Goal: Task Accomplishment & Management: Manage account settings

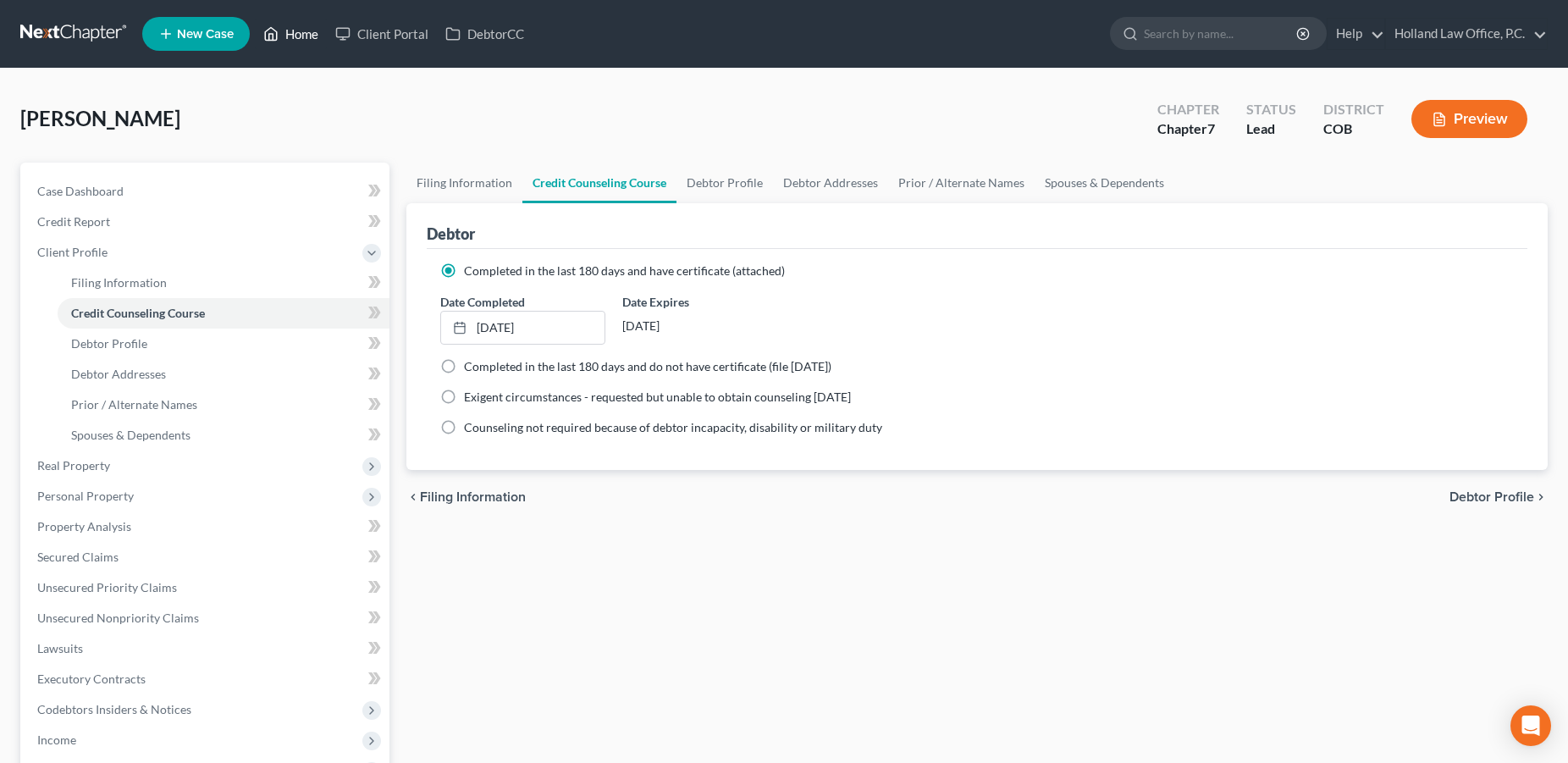
click at [293, 38] on link "Home" at bounding box center [290, 34] width 72 height 30
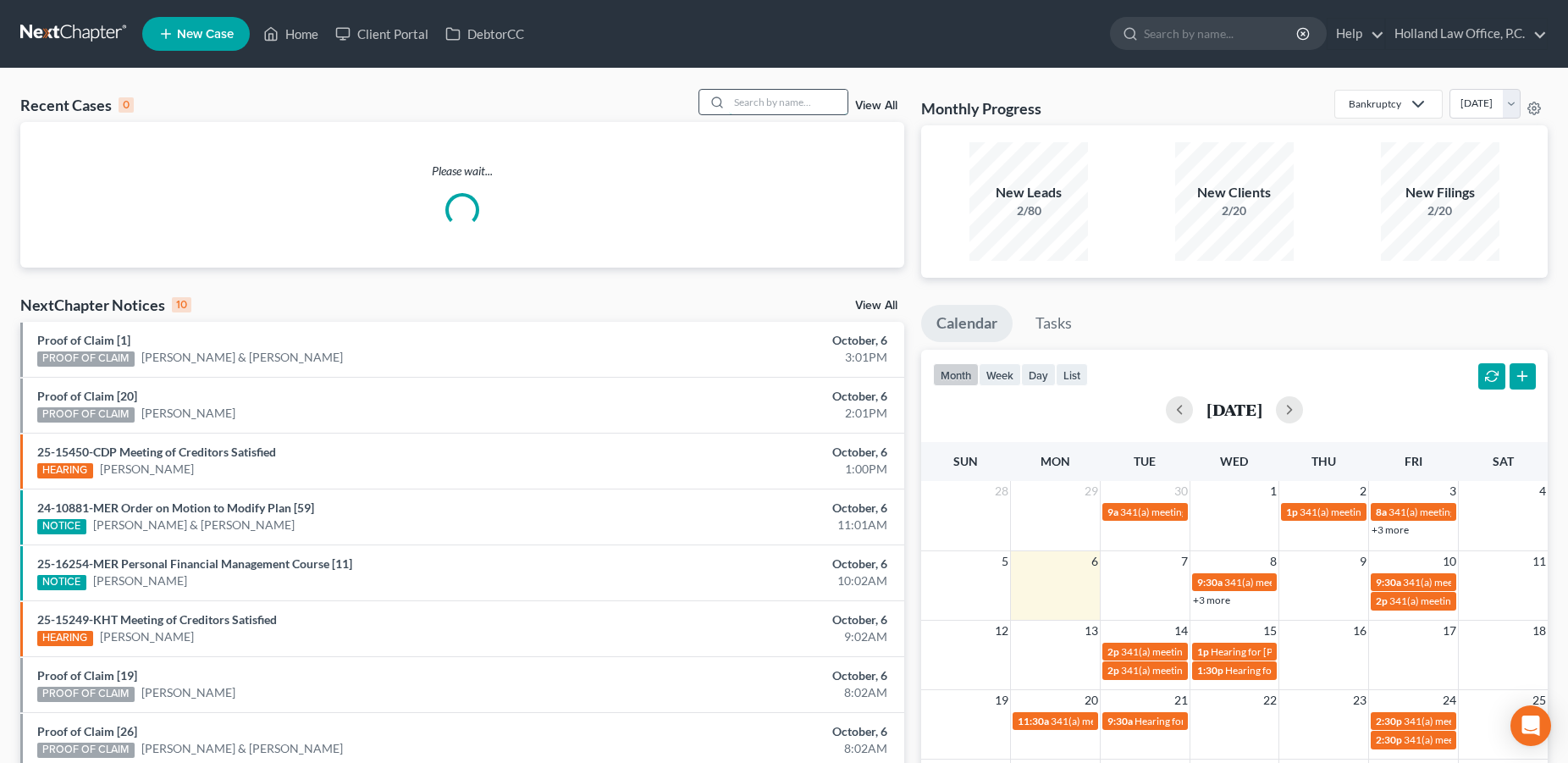
click at [796, 103] on input "search" at bounding box center [787, 102] width 118 height 24
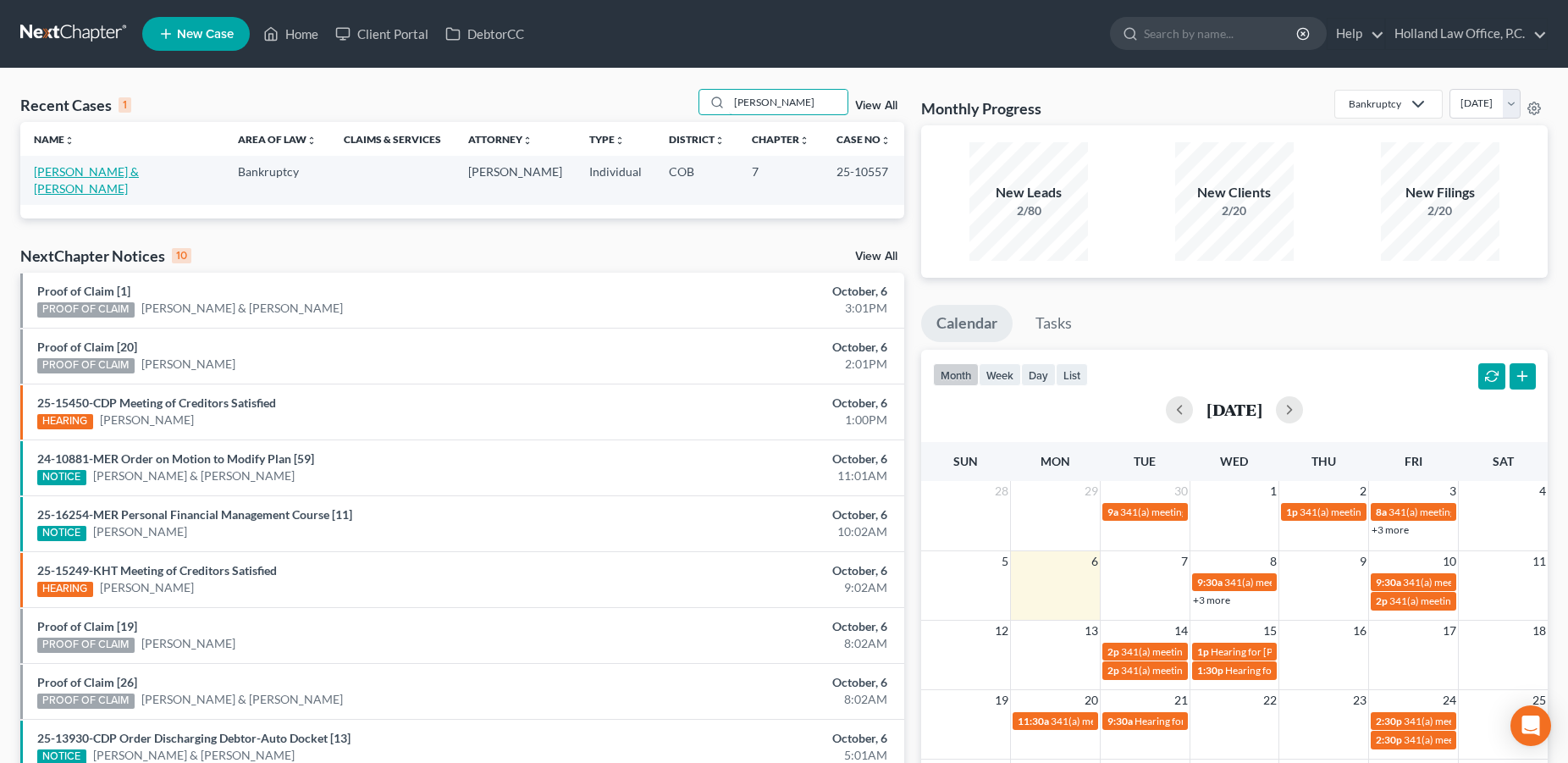
type input "[PERSON_NAME]"
click at [139, 173] on link "[PERSON_NAME] & [PERSON_NAME]" at bounding box center [86, 180] width 105 height 31
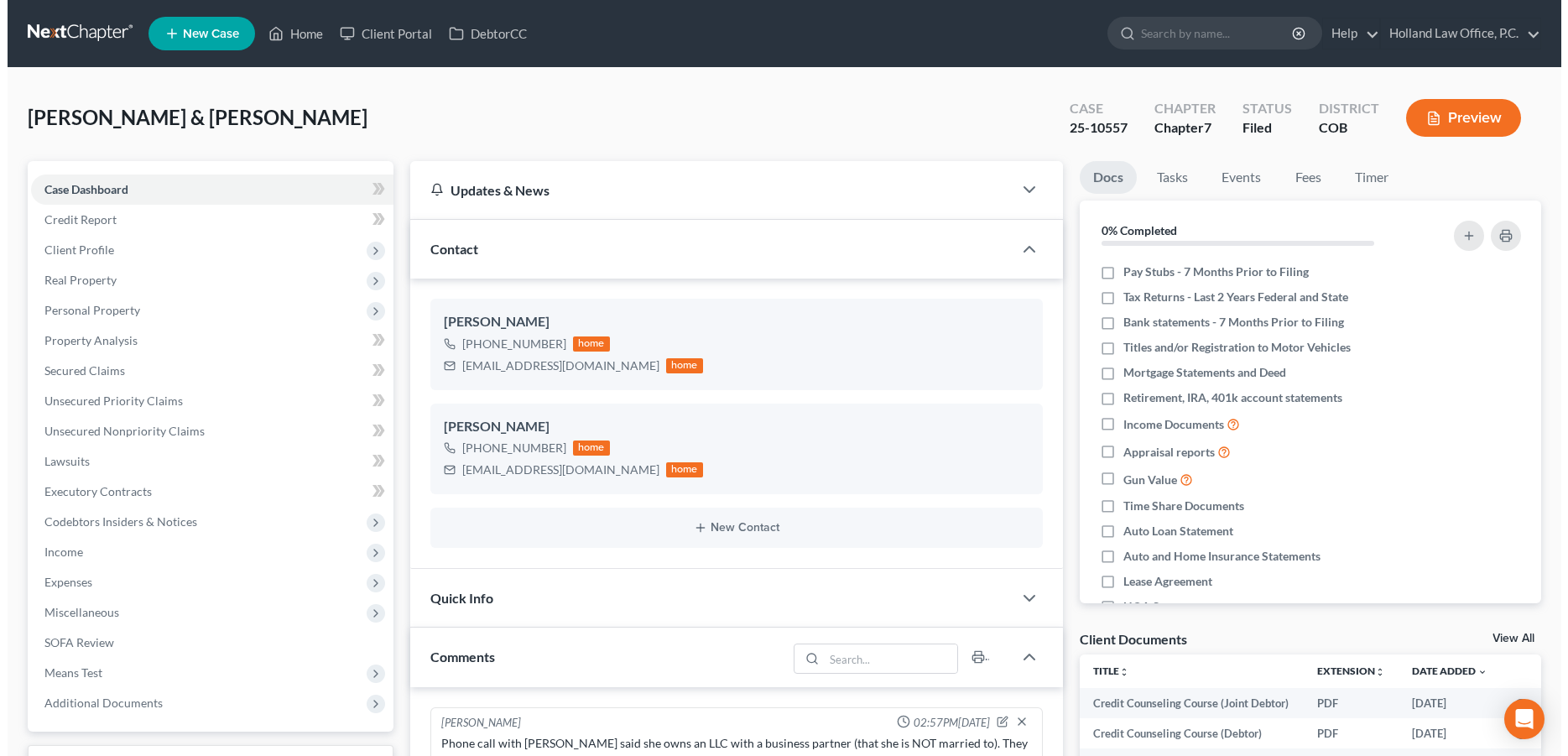
scroll to position [121, 0]
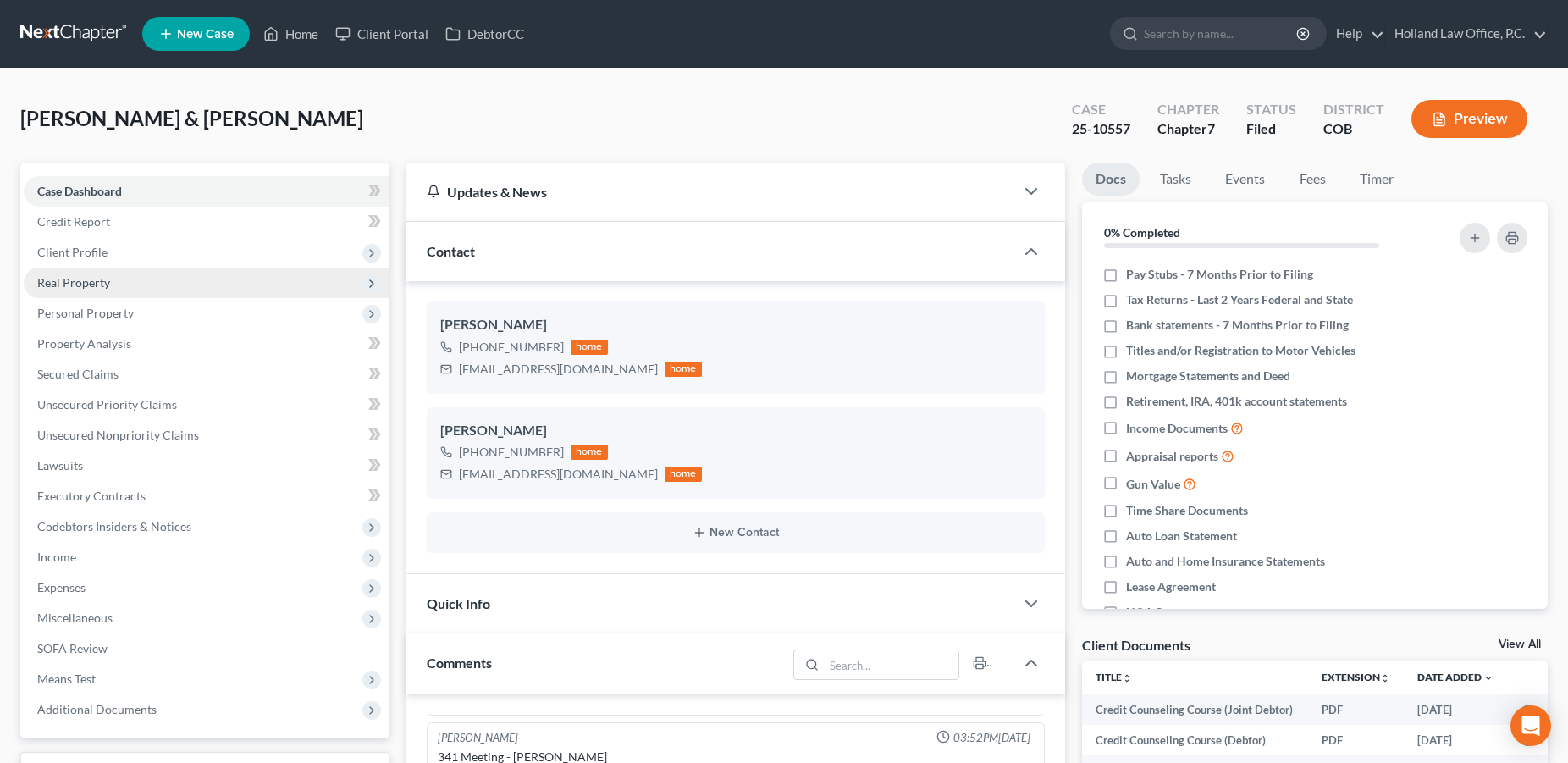
click at [97, 291] on span "Real Property" at bounding box center [206, 282] width 366 height 30
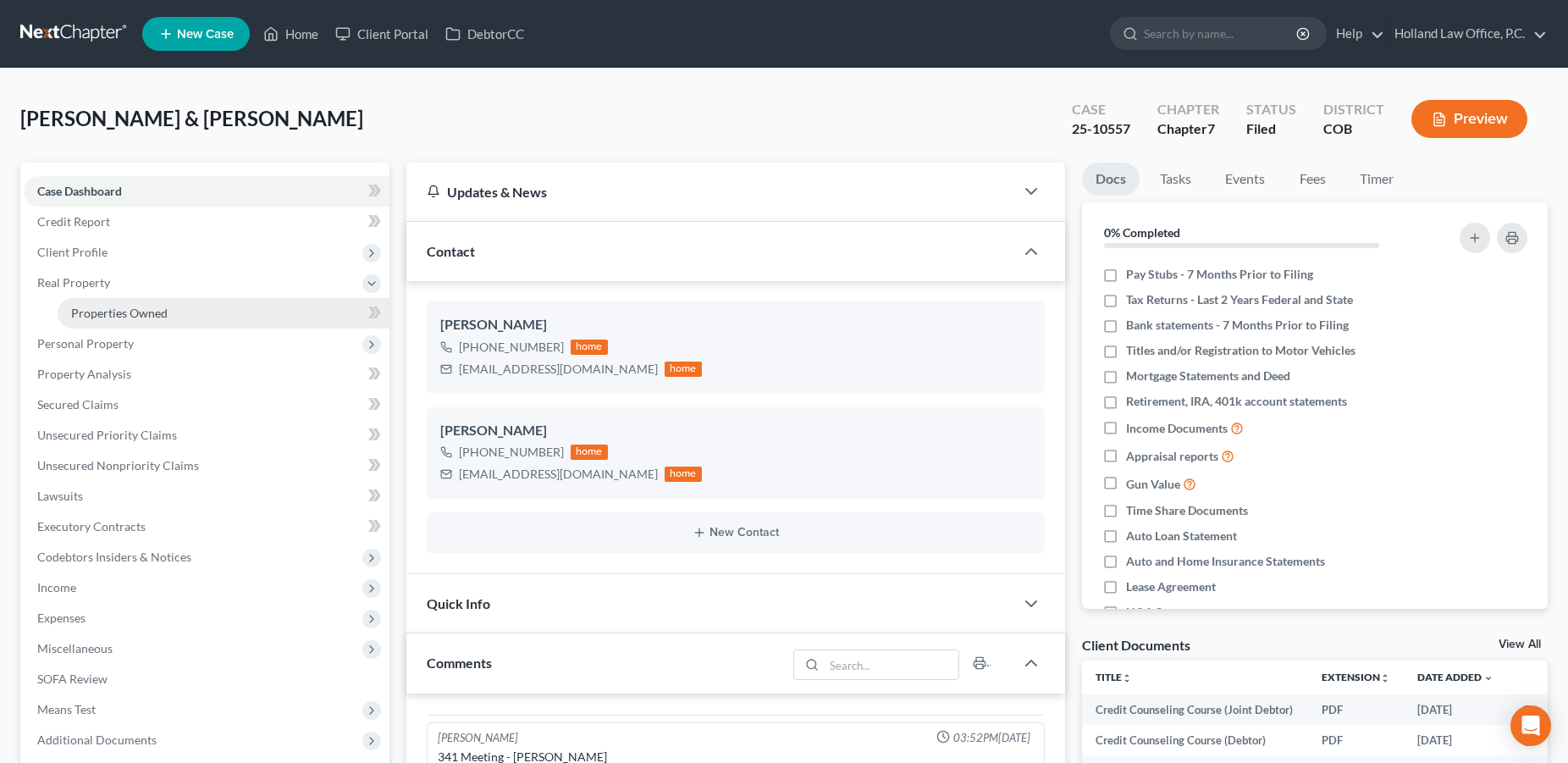
click at [115, 317] on span "Properties Owned" at bounding box center [119, 312] width 97 height 15
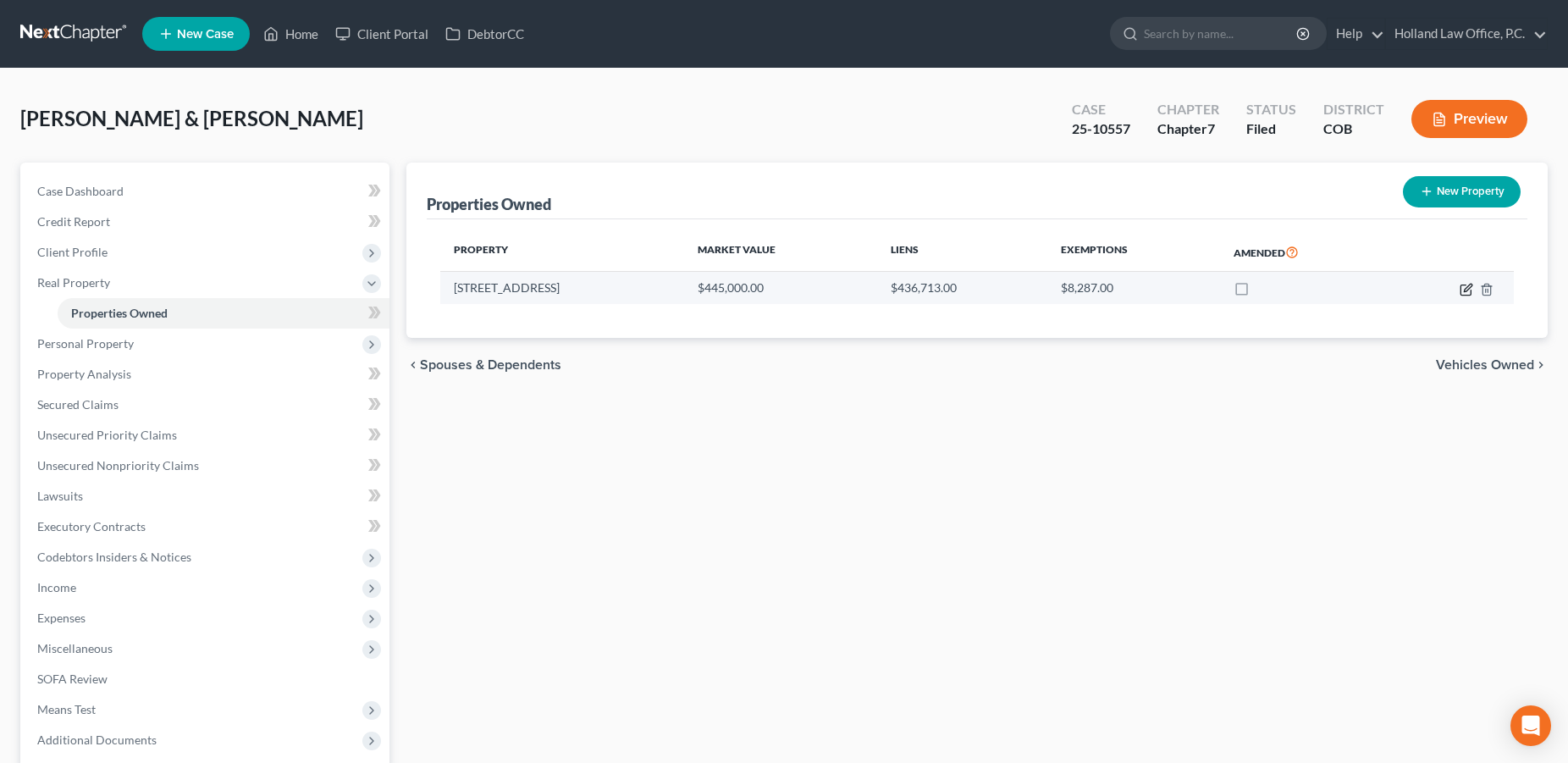
click at [1466, 286] on icon "button" at bounding box center [1467, 290] width 14 height 14
select select "5"
select select "2"
select select "0"
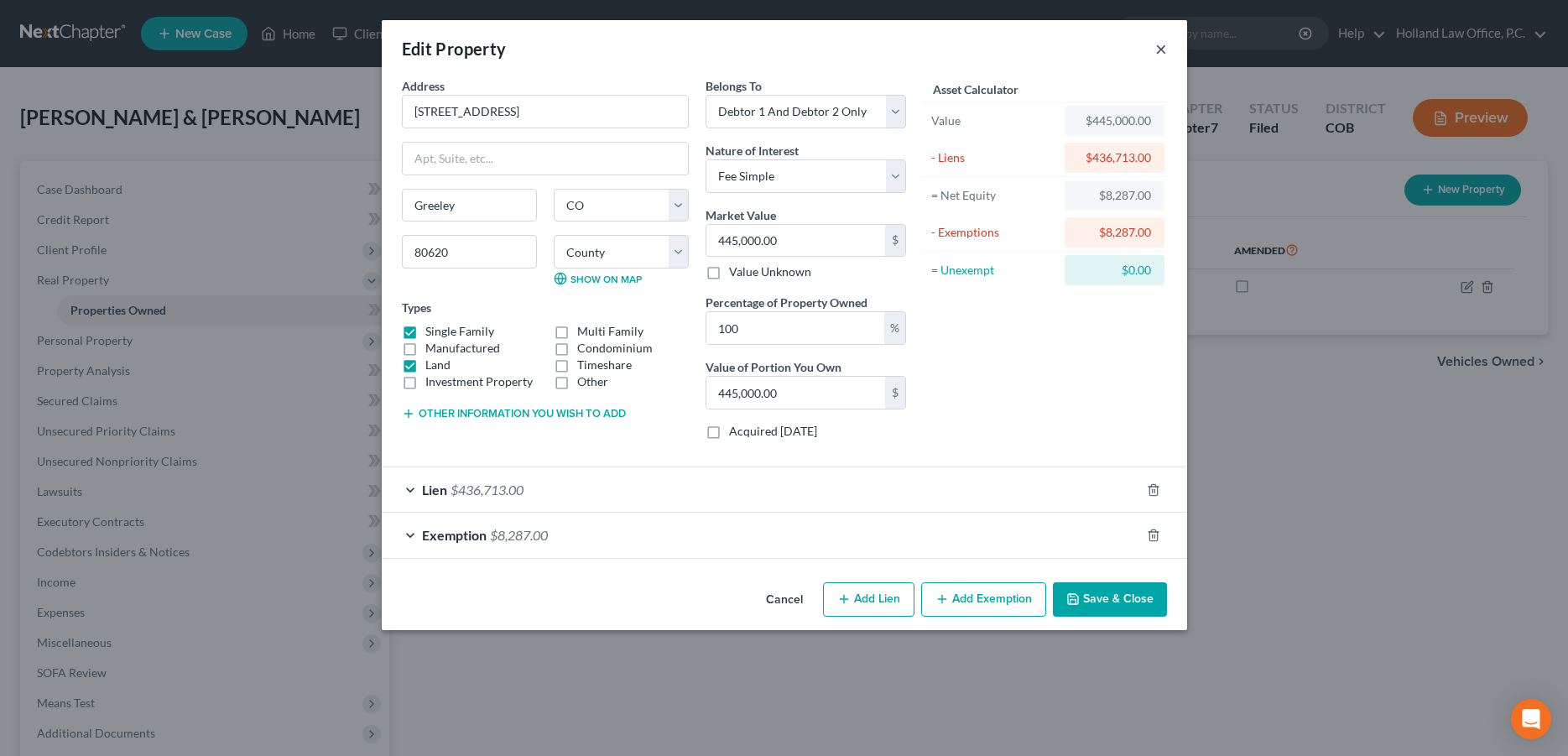
click at [1158, 45] on button "×" at bounding box center [1161, 49] width 12 height 21
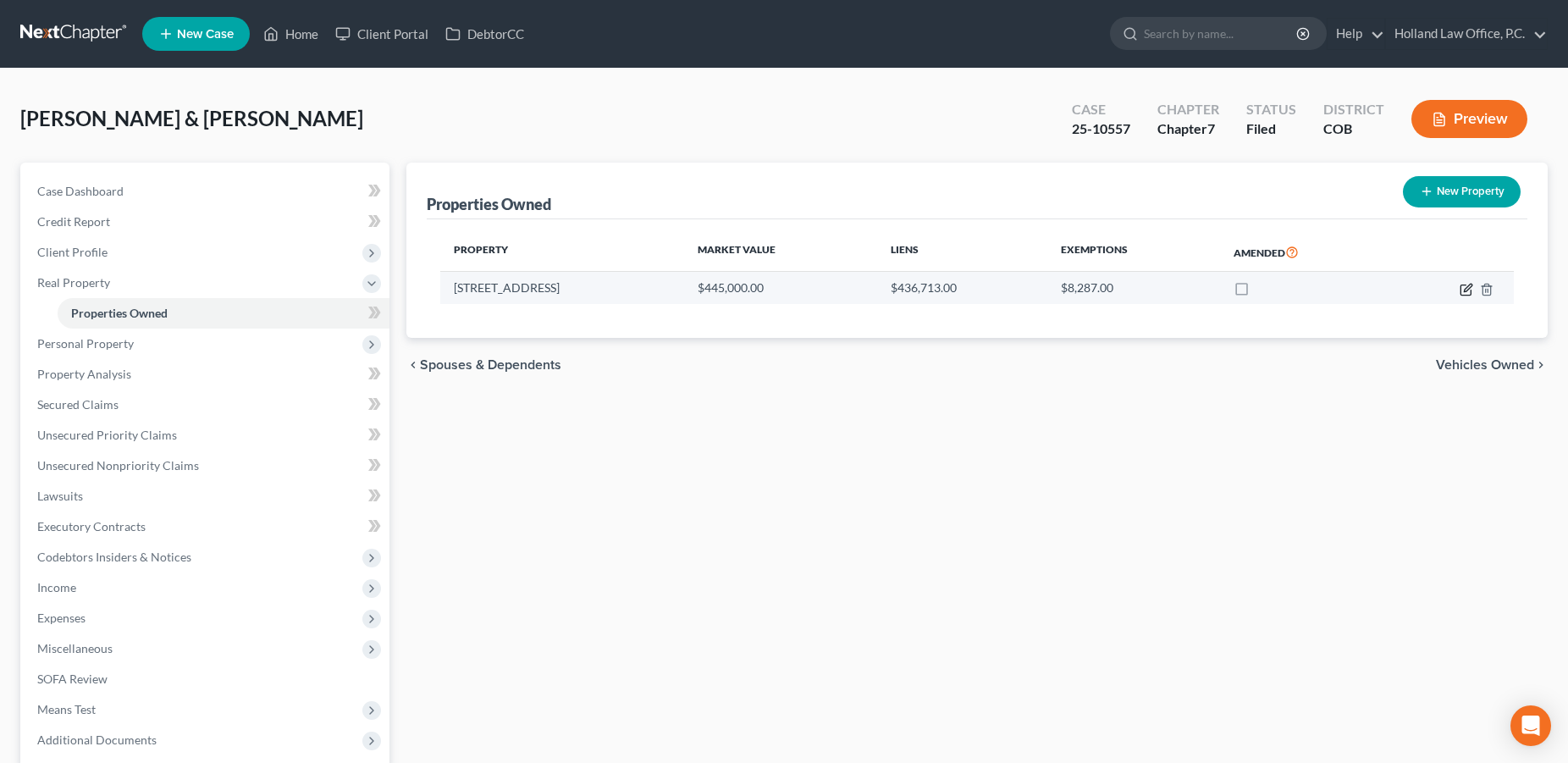
click at [1460, 287] on icon "button" at bounding box center [1467, 290] width 14 height 14
select select "5"
select select "62"
select select "2"
select select "0"
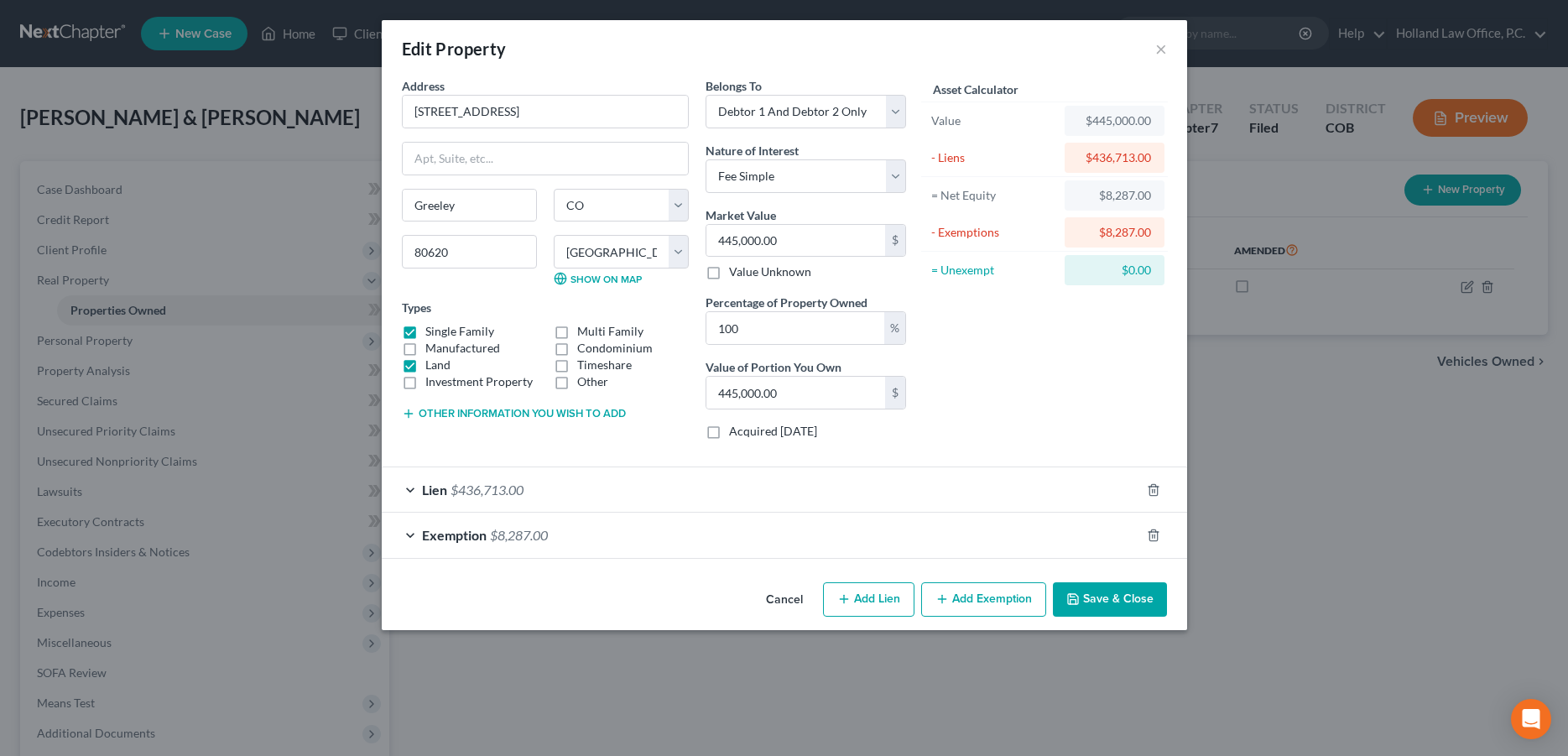
click at [1107, 609] on button "Save & Close" at bounding box center [1109, 599] width 114 height 35
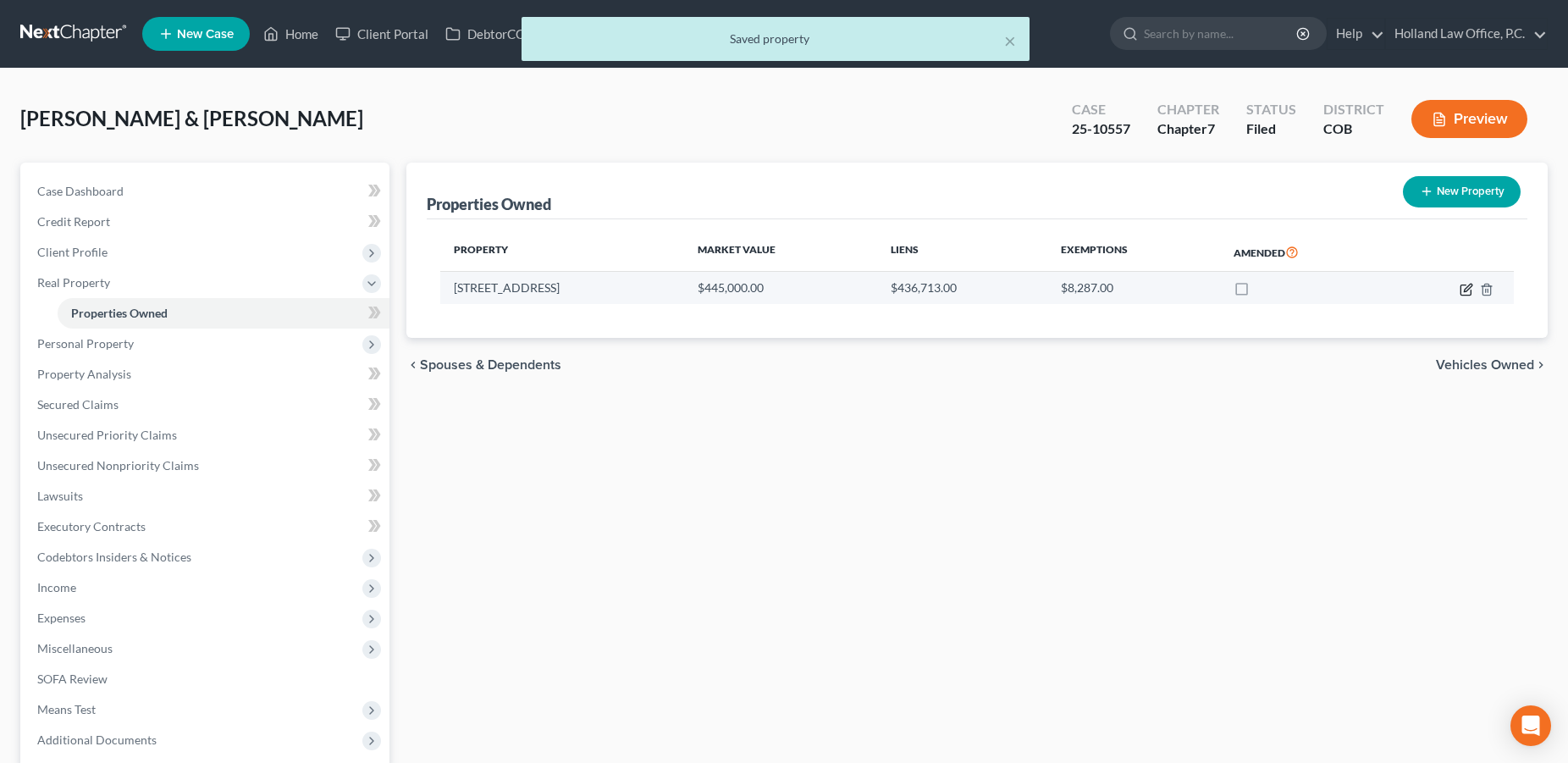
click at [1466, 291] on icon "button" at bounding box center [1467, 290] width 14 height 14
select select "5"
select select "62"
select select "2"
select select "0"
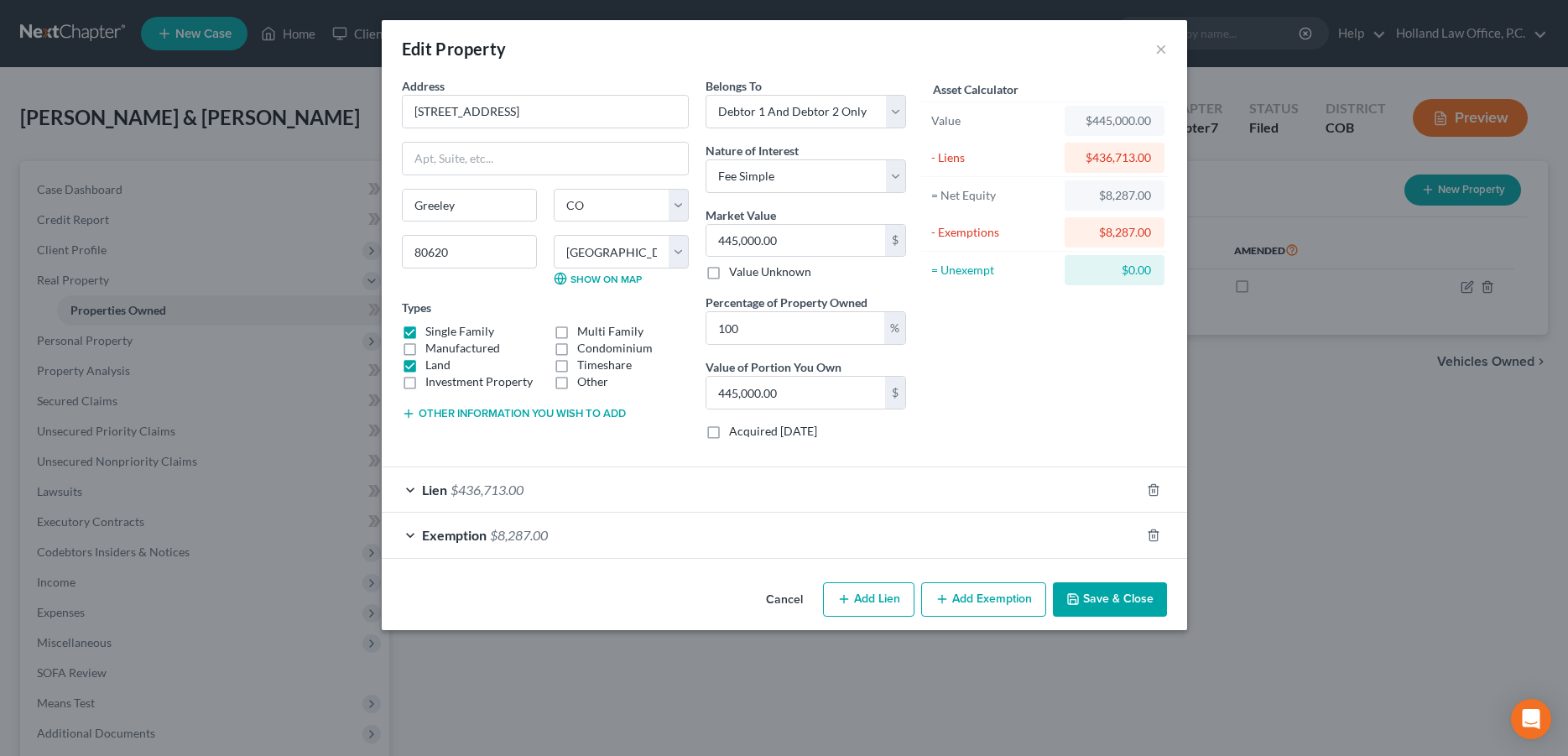
click at [1021, 481] on div "Lien $436,713.00" at bounding box center [760, 489] width 759 height 44
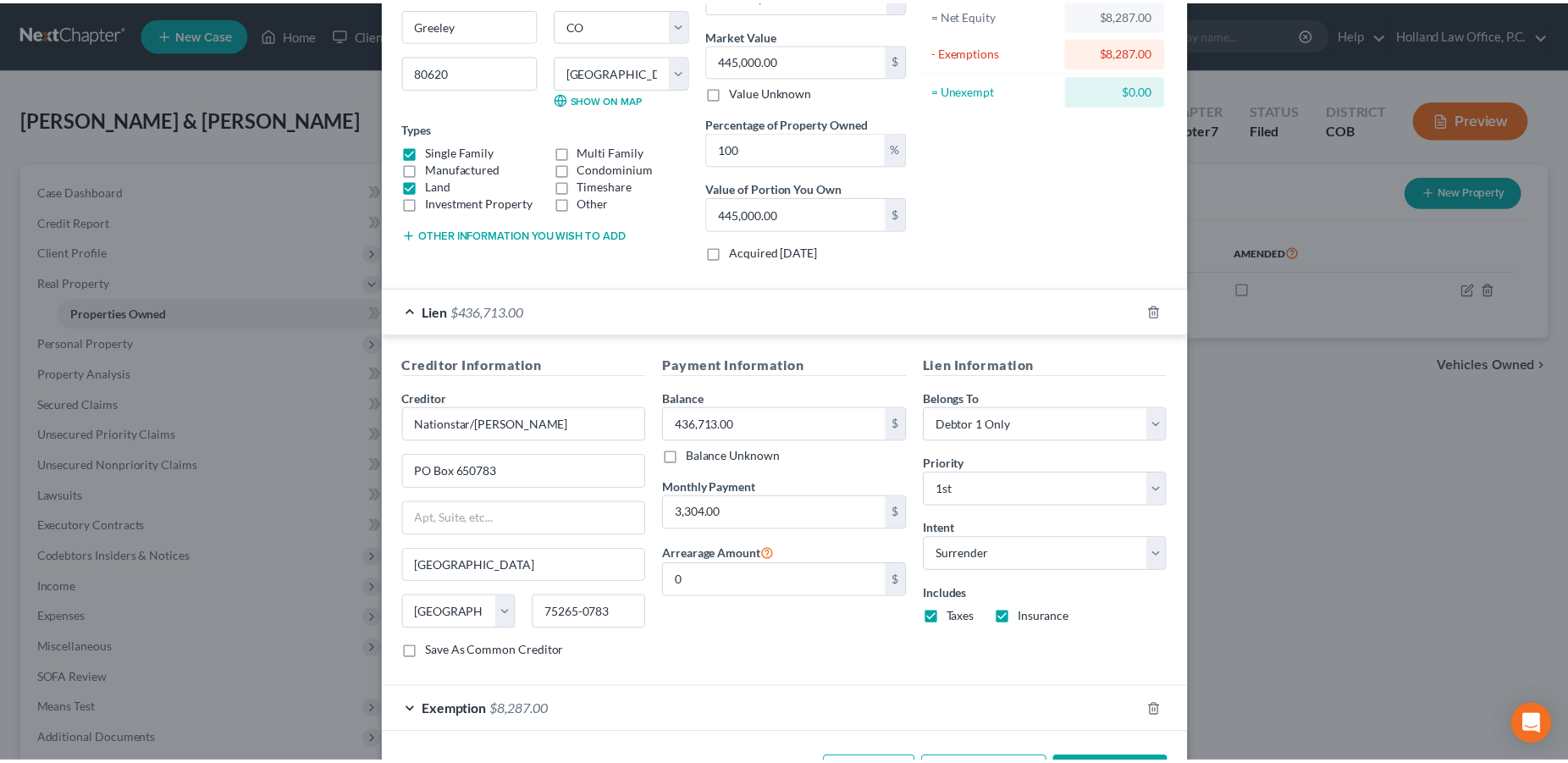
scroll to position [247, 0]
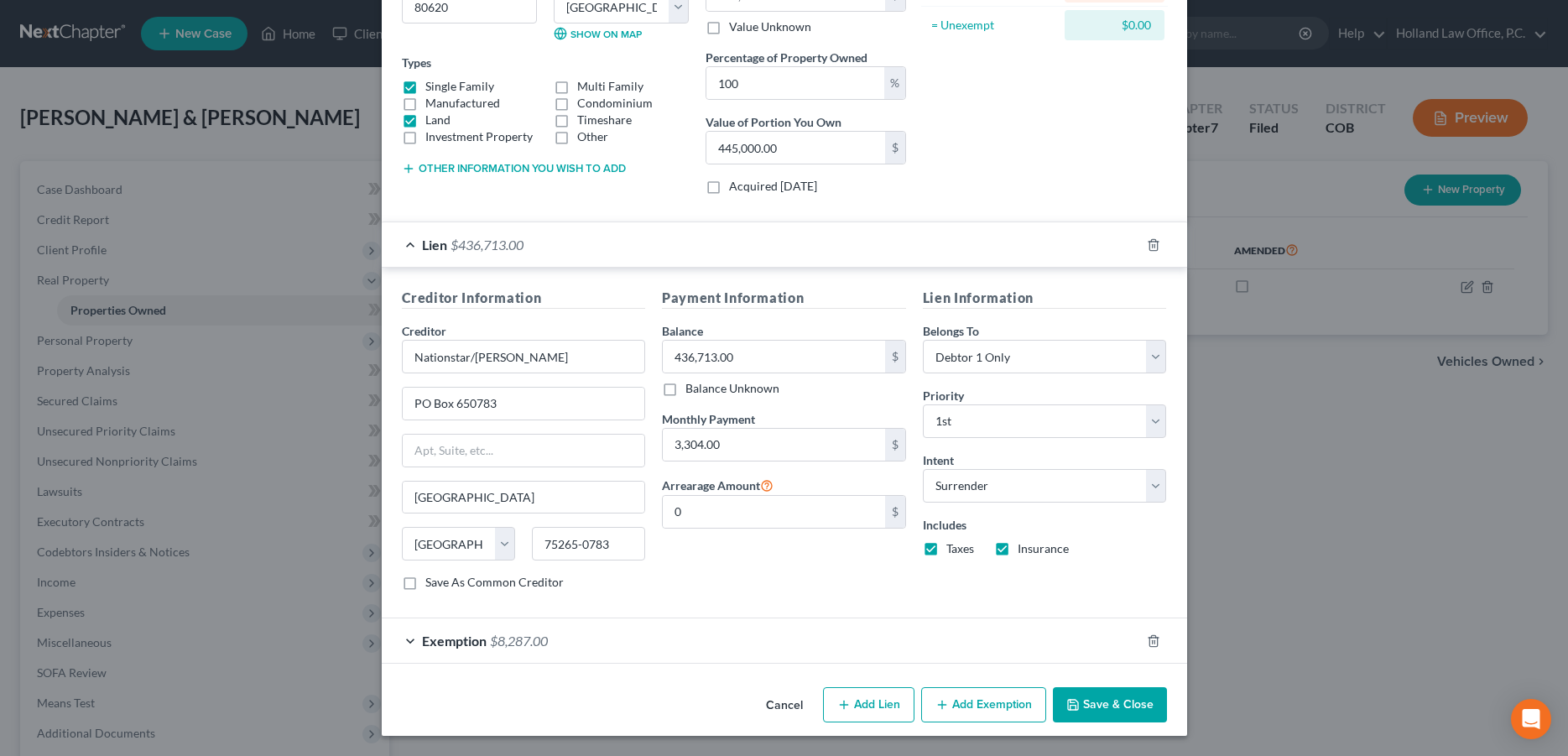
click at [1122, 706] on button "Save & Close" at bounding box center [1109, 704] width 114 height 35
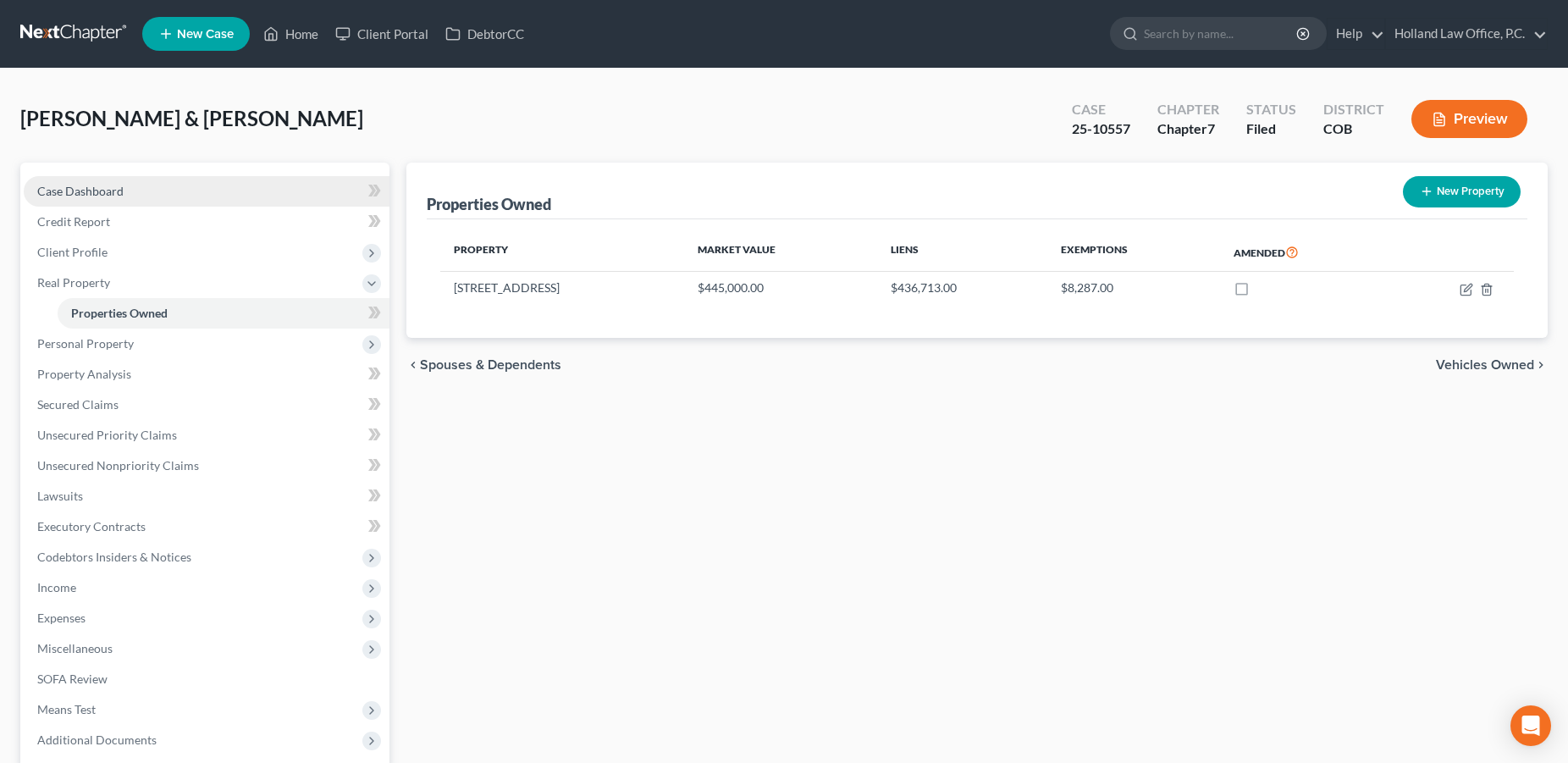
click at [112, 183] on link "Case Dashboard" at bounding box center [206, 191] width 366 height 30
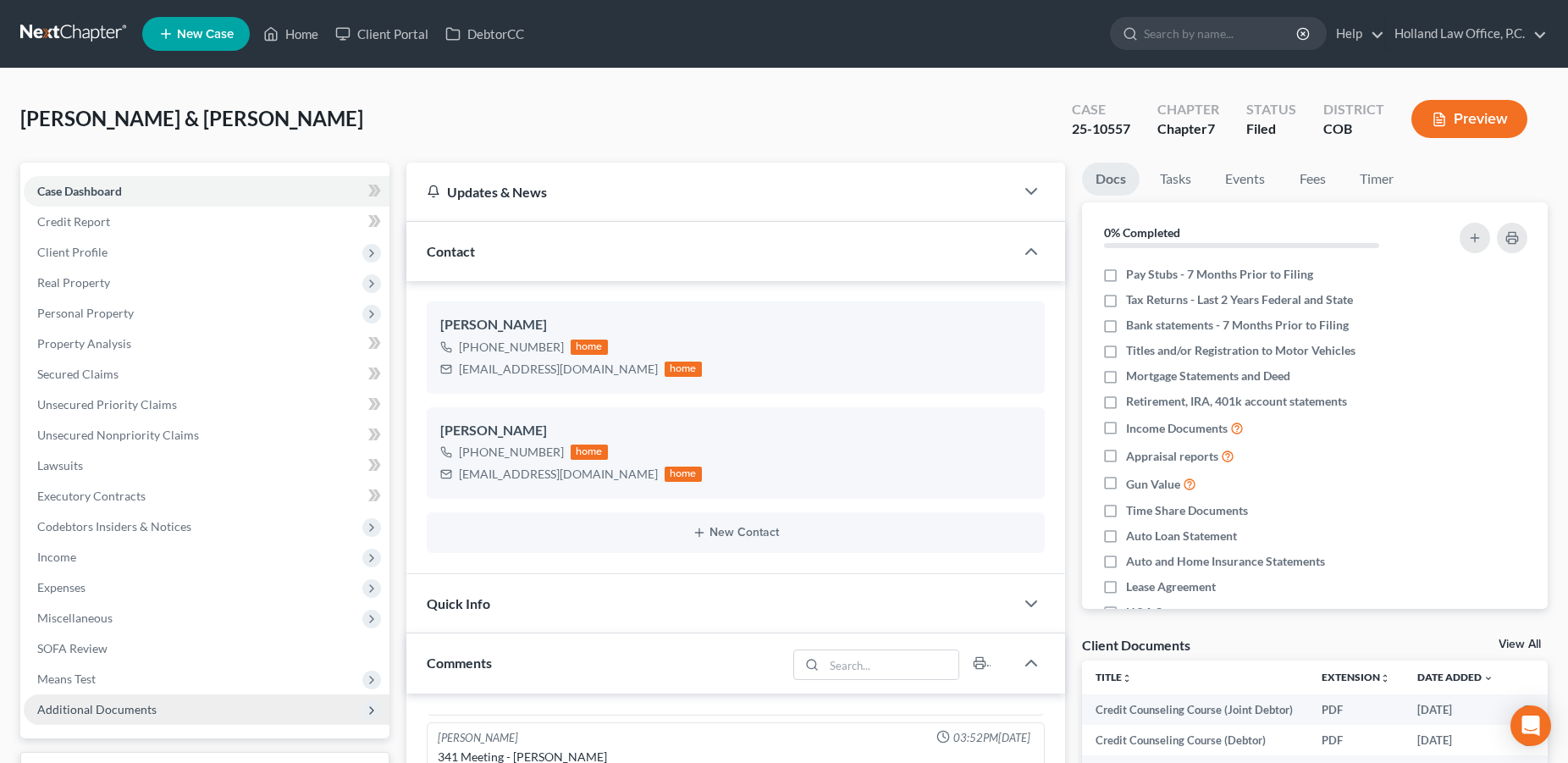
click at [104, 716] on span "Additional Documents" at bounding box center [97, 709] width 119 height 15
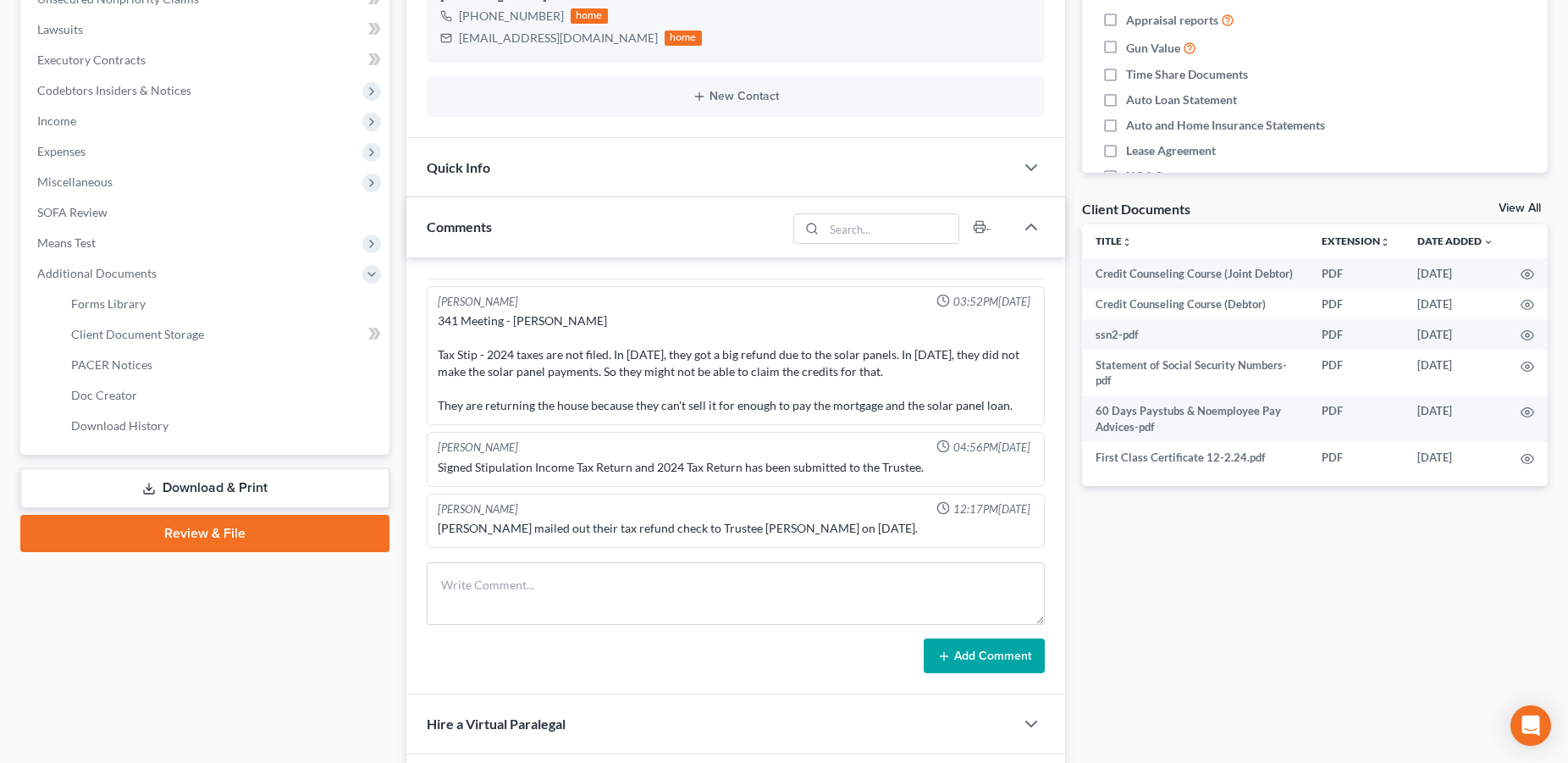
scroll to position [670, 0]
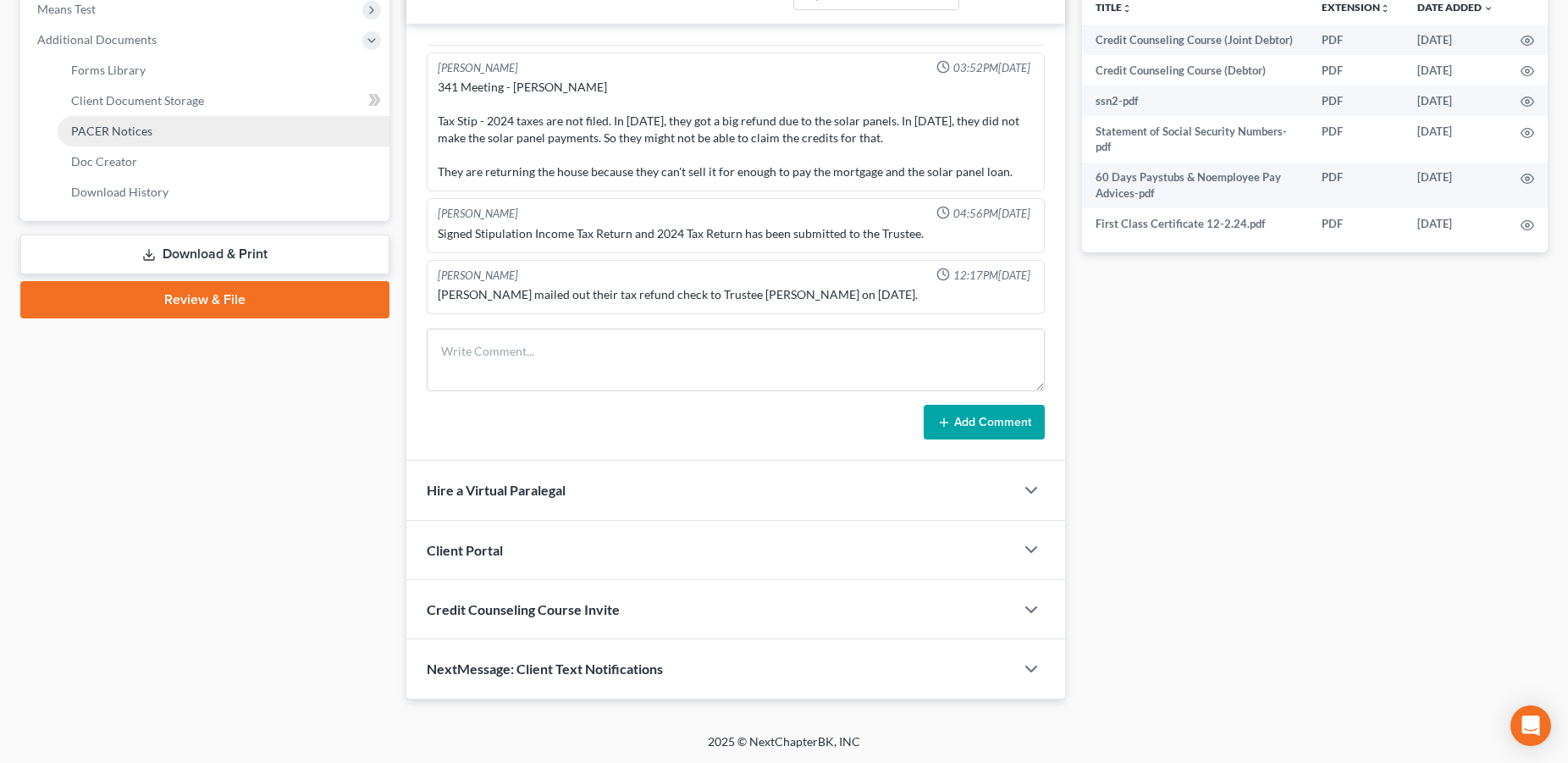
click at [130, 134] on span "PACER Notices" at bounding box center [111, 130] width 81 height 15
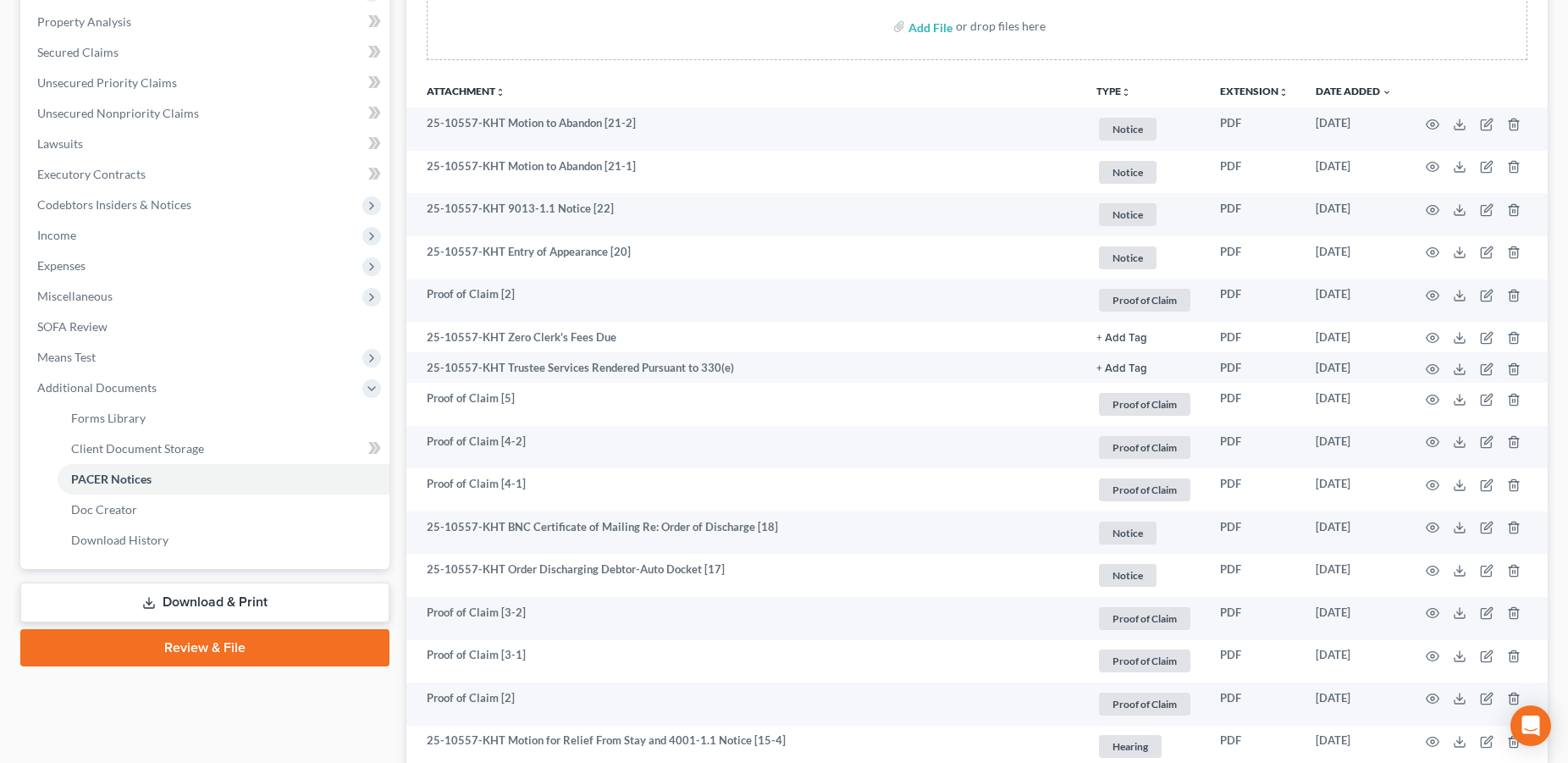
scroll to position [329, 0]
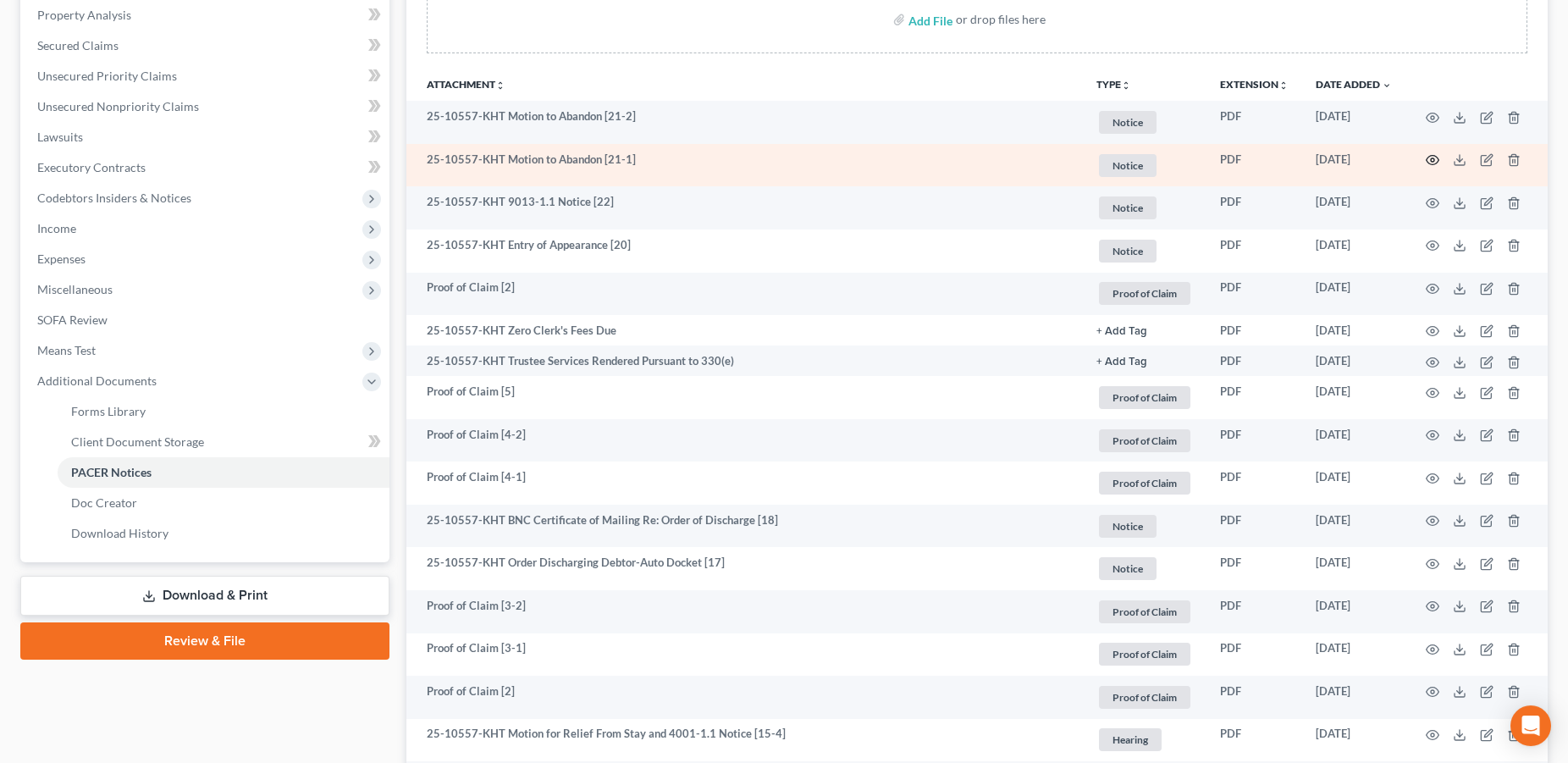
click at [1433, 159] on circle "button" at bounding box center [1432, 160] width 3 height 3
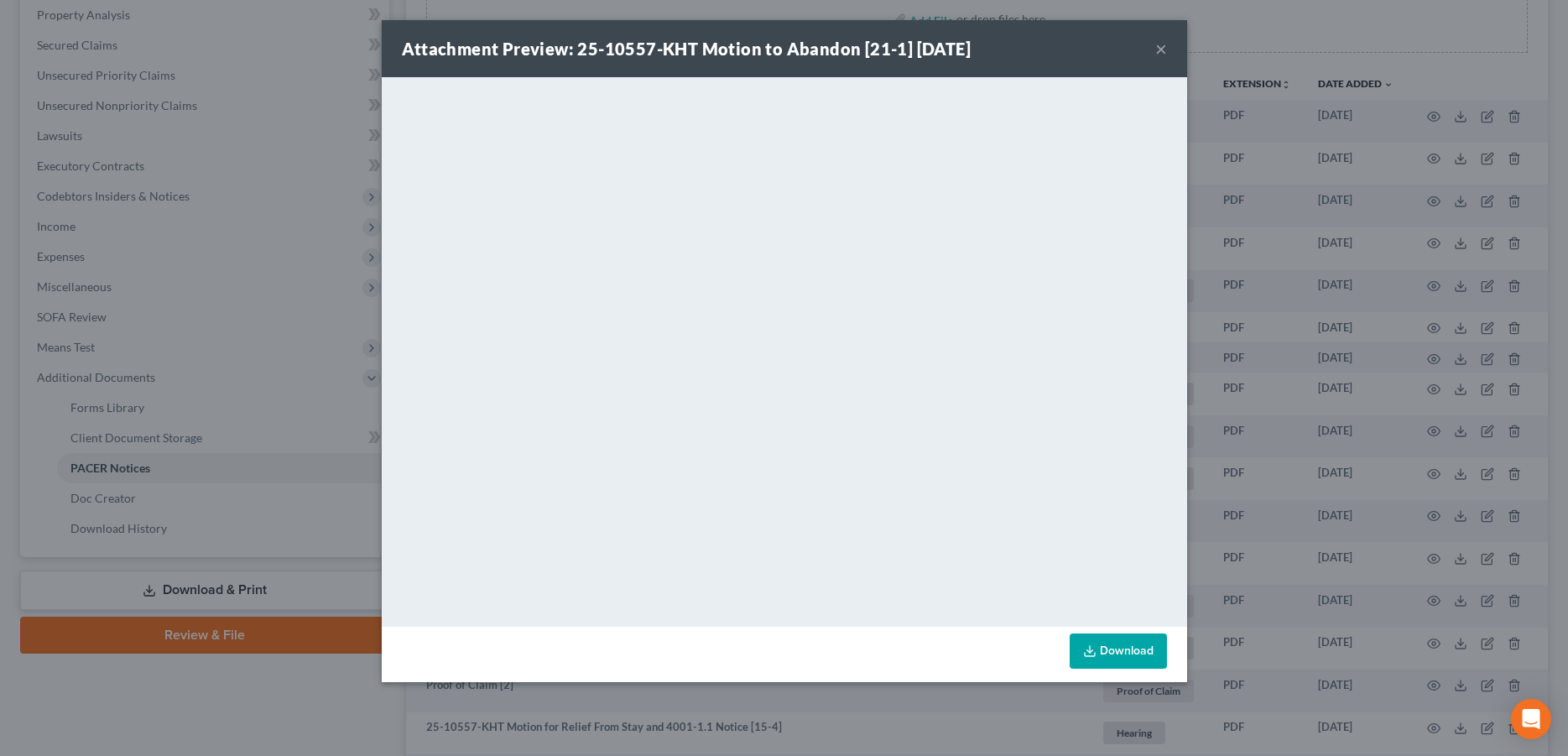
click at [1157, 49] on button "×" at bounding box center [1161, 49] width 12 height 21
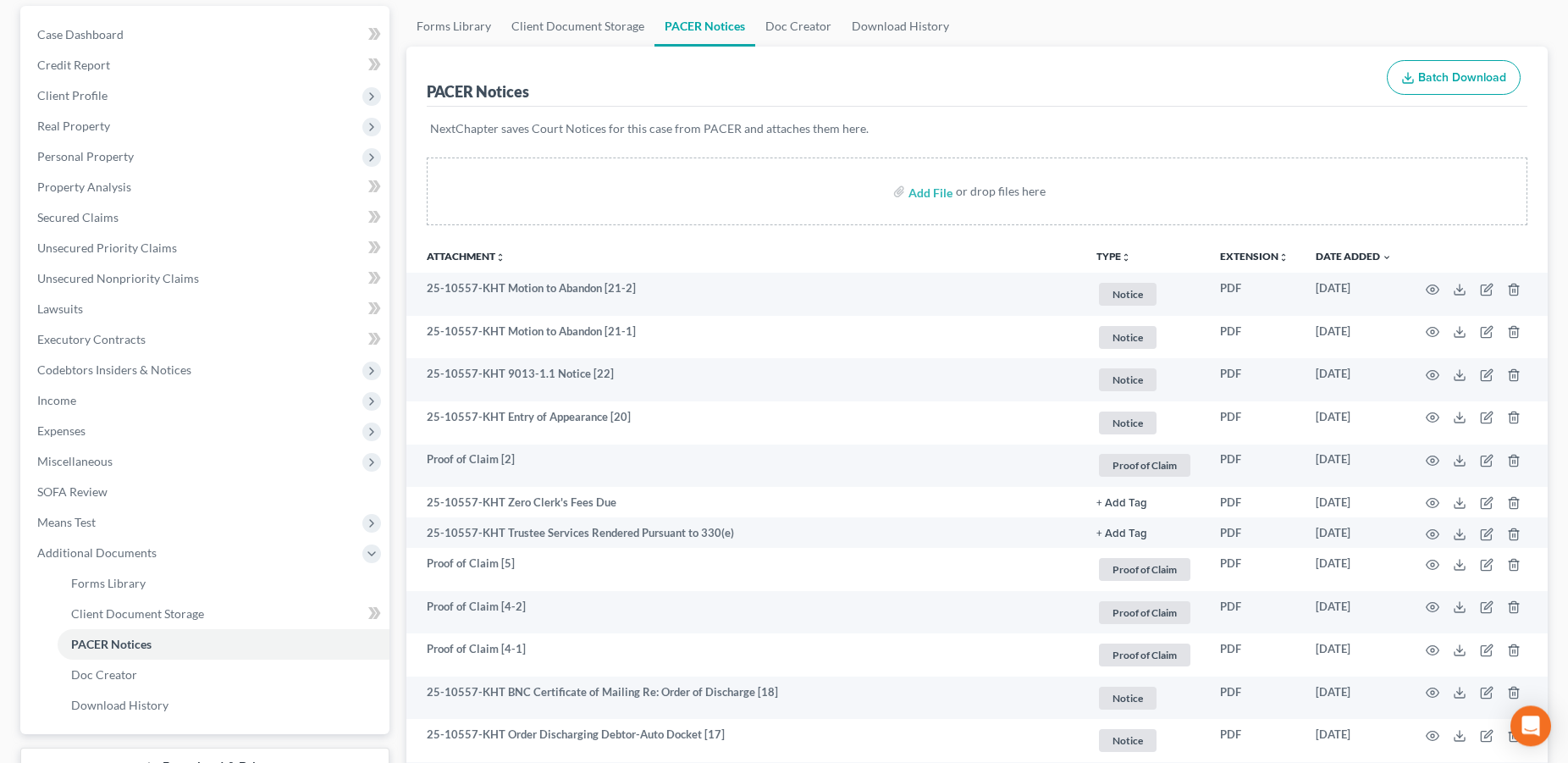
scroll to position [0, 0]
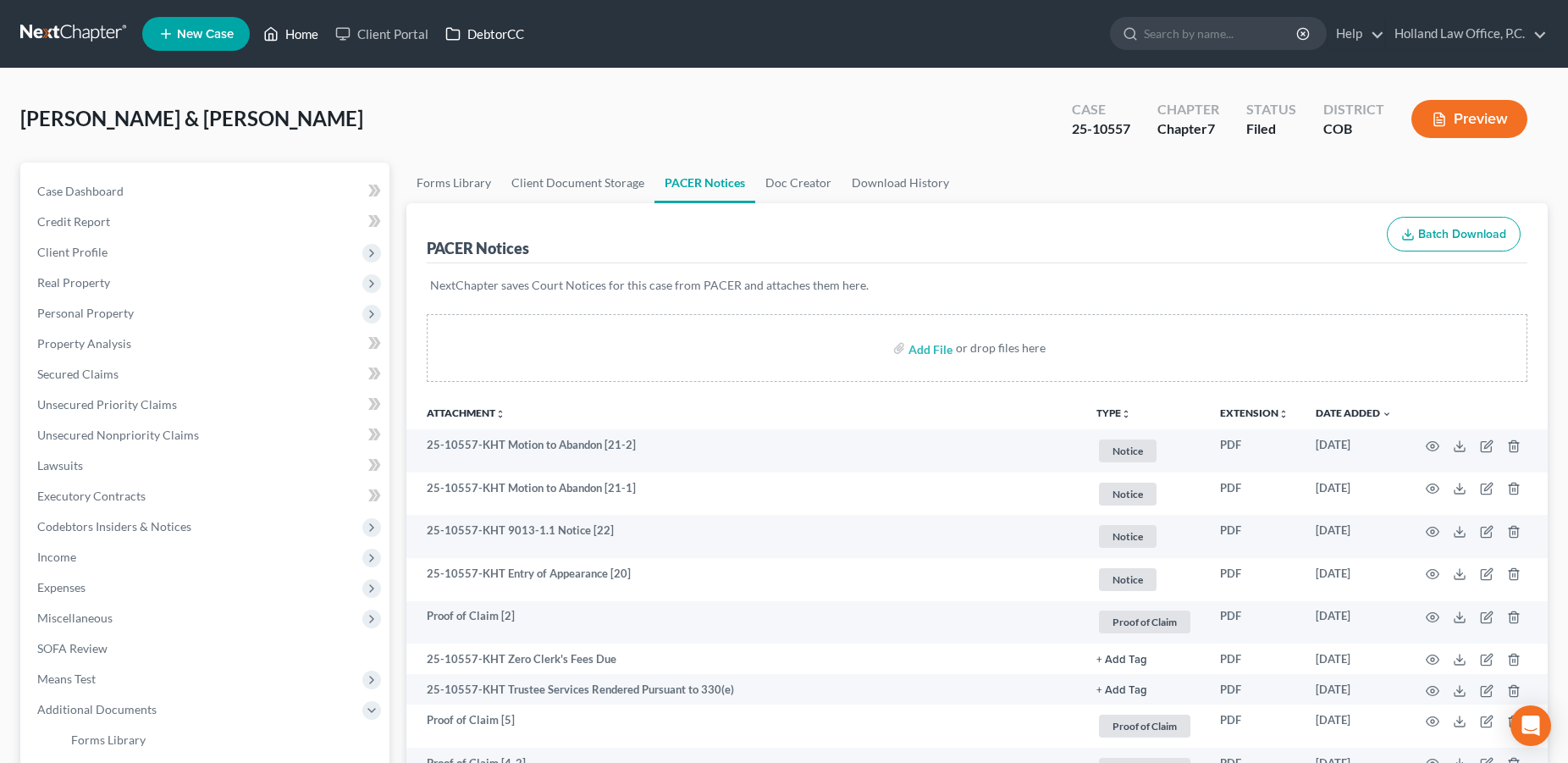
drag, startPoint x: 294, startPoint y: 35, endPoint x: 447, endPoint y: 42, distance: 153.2
click at [294, 35] on link "Home" at bounding box center [290, 34] width 72 height 30
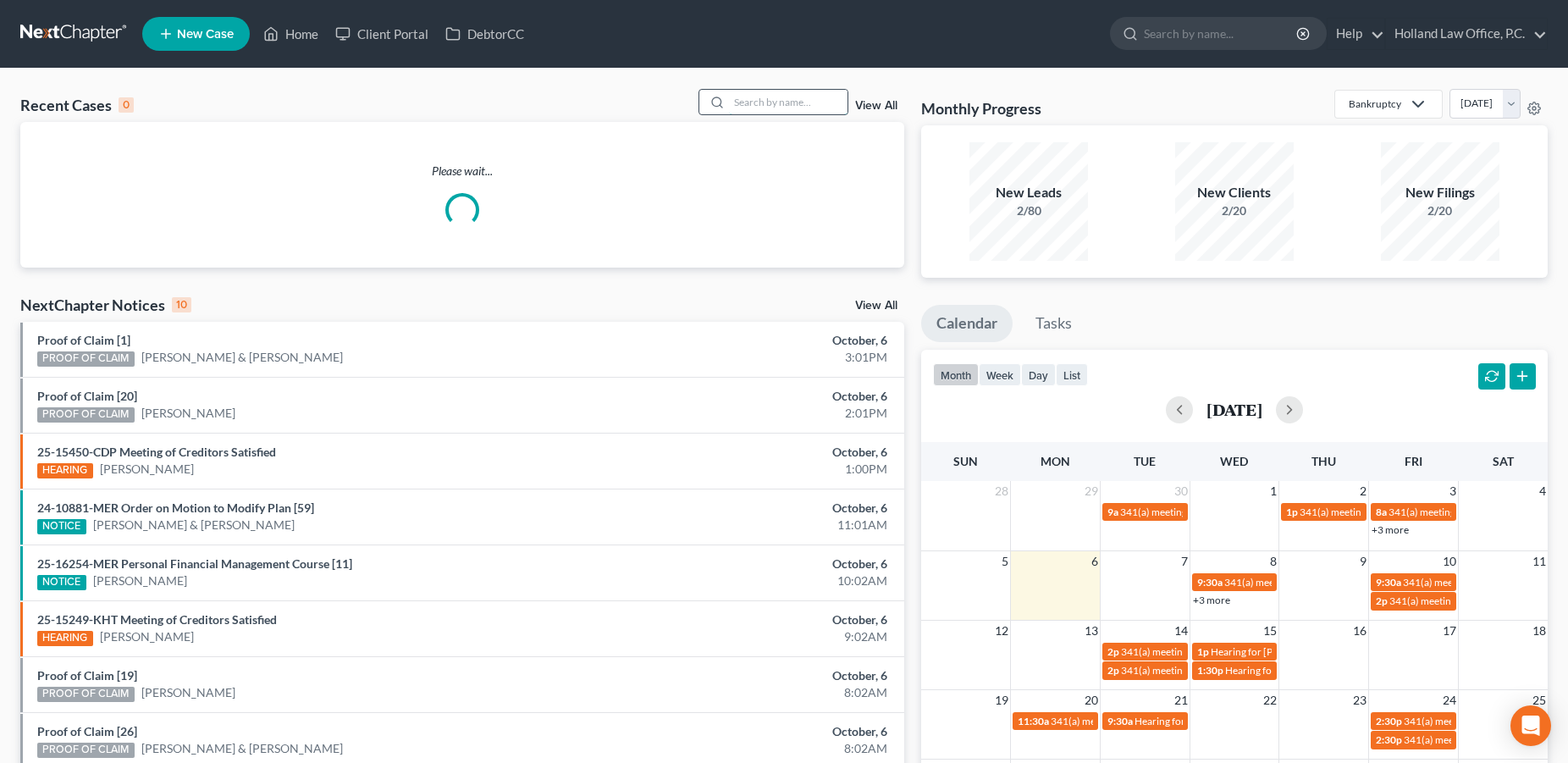
click at [774, 105] on input "search" at bounding box center [787, 102] width 118 height 24
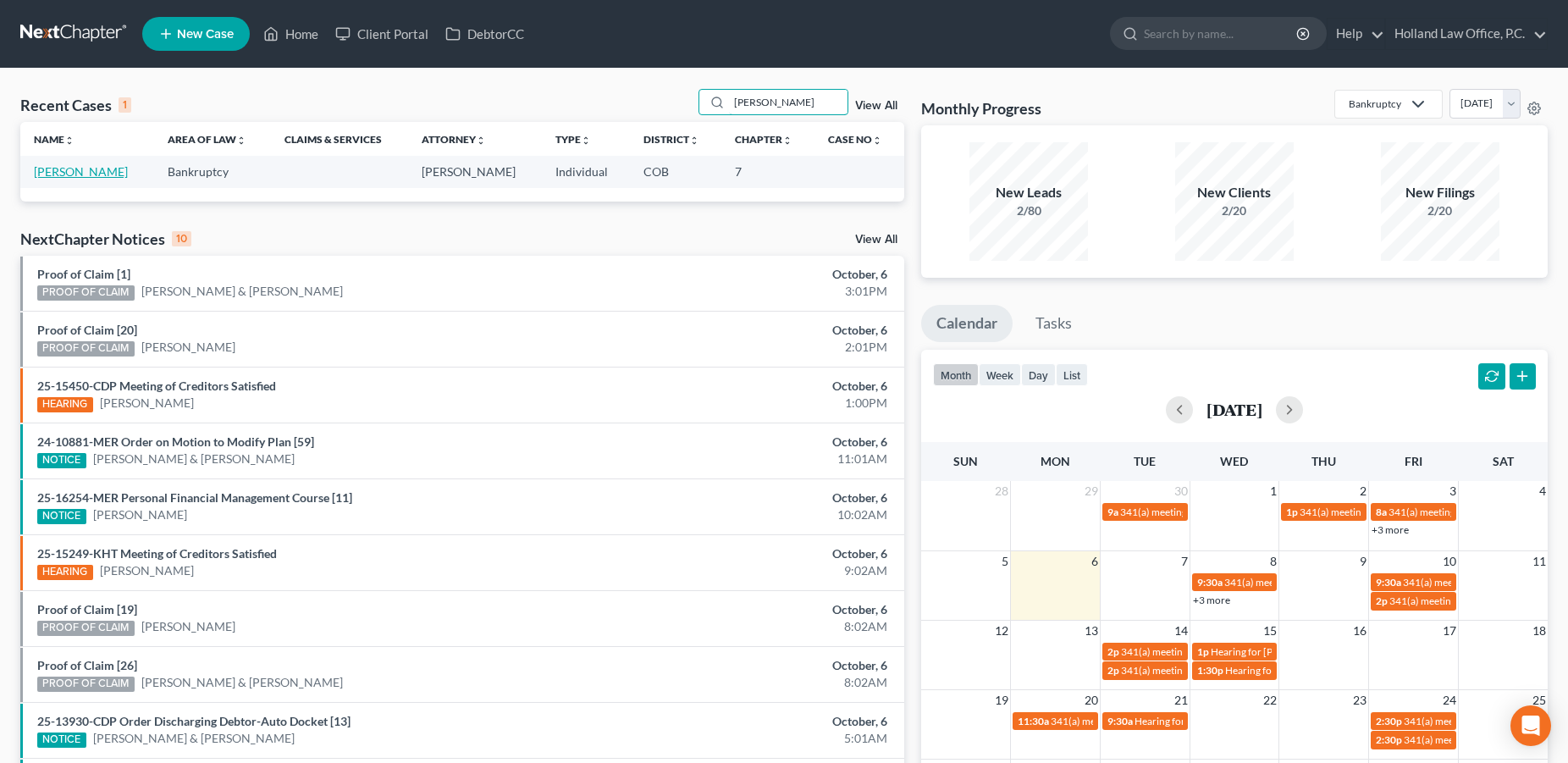
type input "[PERSON_NAME]"
click at [60, 170] on link "[PERSON_NAME]" at bounding box center [80, 171] width 94 height 15
